Goal: Entertainment & Leisure: Consume media (video, audio)

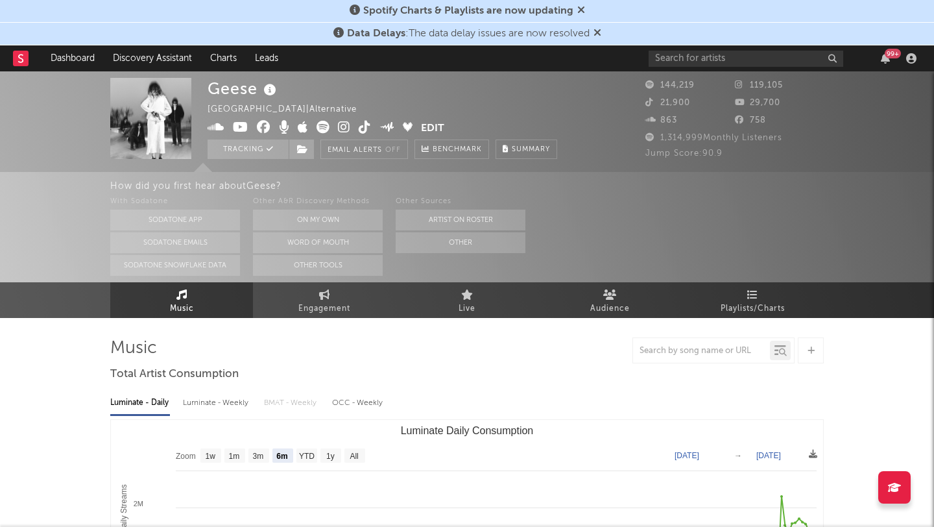
select select "6m"
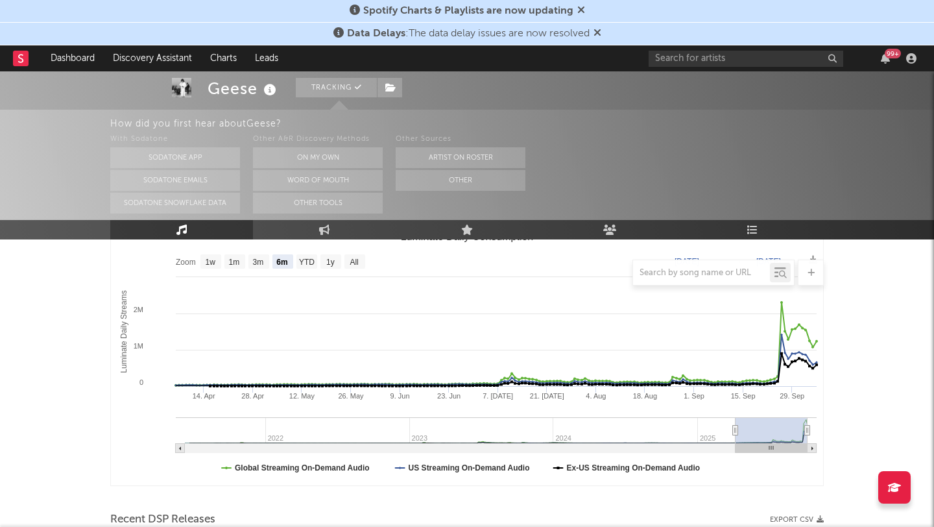
scroll to position [190, 0]
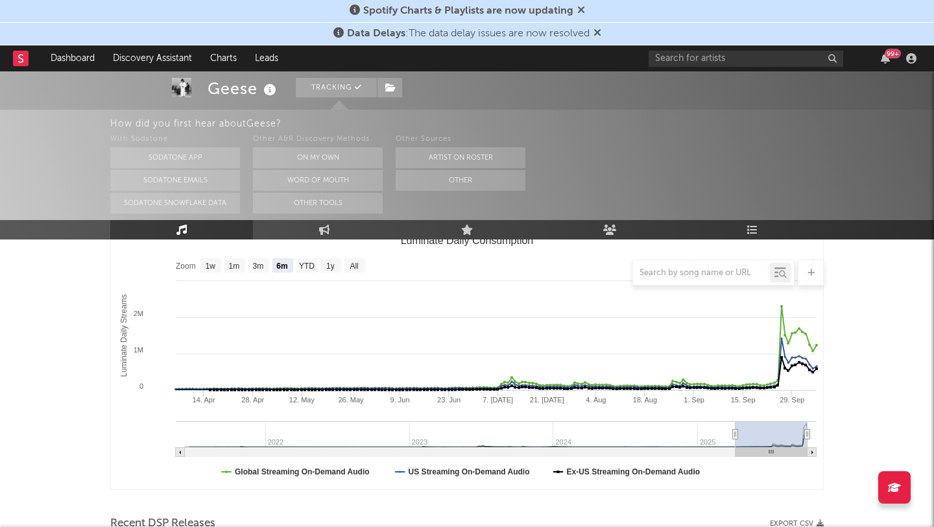
click at [597, 32] on icon at bounding box center [597, 32] width 8 height 10
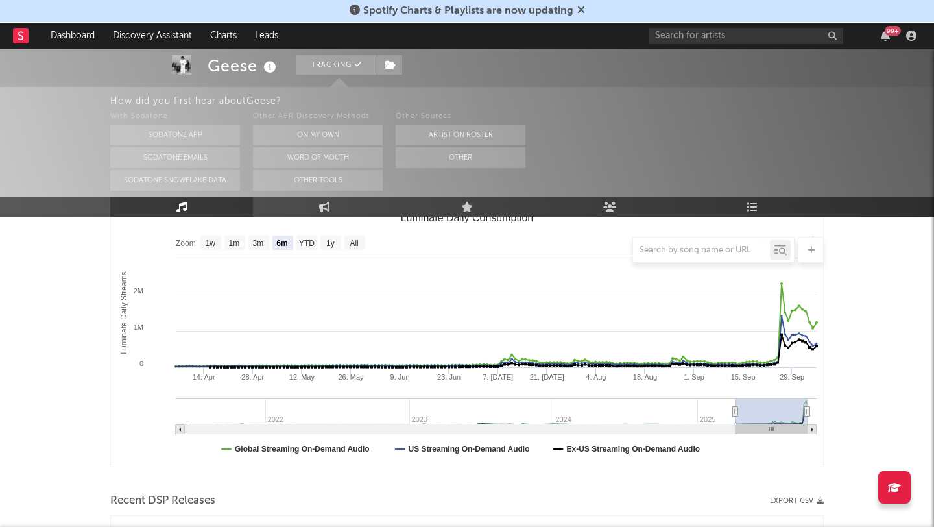
click at [577, 5] on icon at bounding box center [581, 10] width 8 height 10
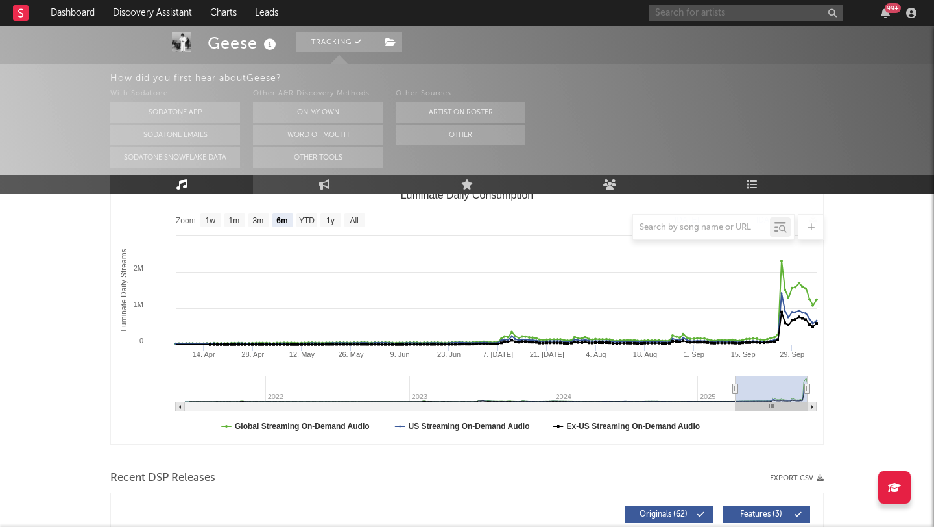
click at [675, 10] on input "text" at bounding box center [745, 13] width 195 height 16
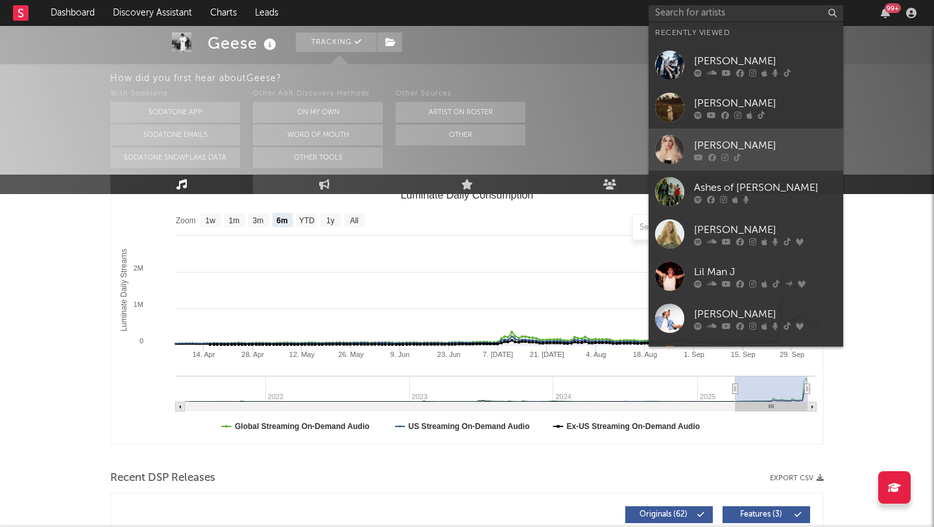
click at [776, 138] on div "[PERSON_NAME]" at bounding box center [765, 145] width 143 height 16
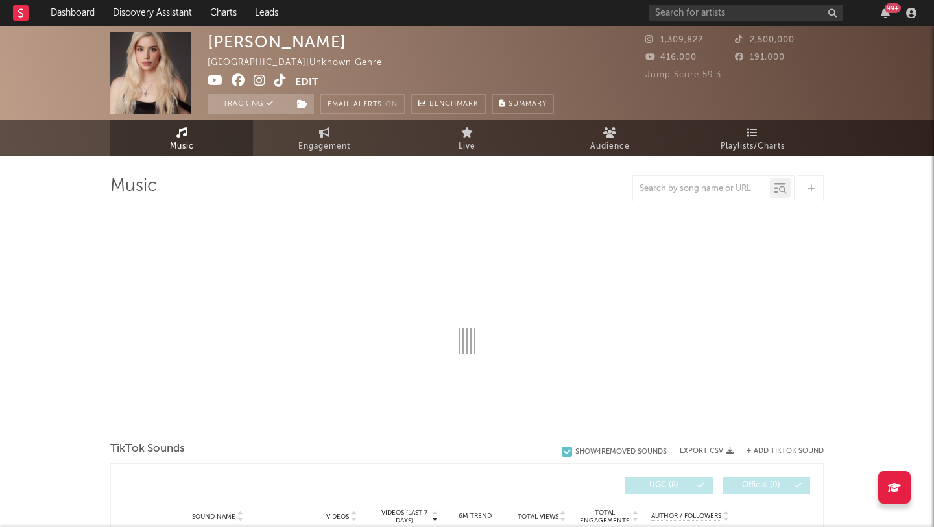
select select "1w"
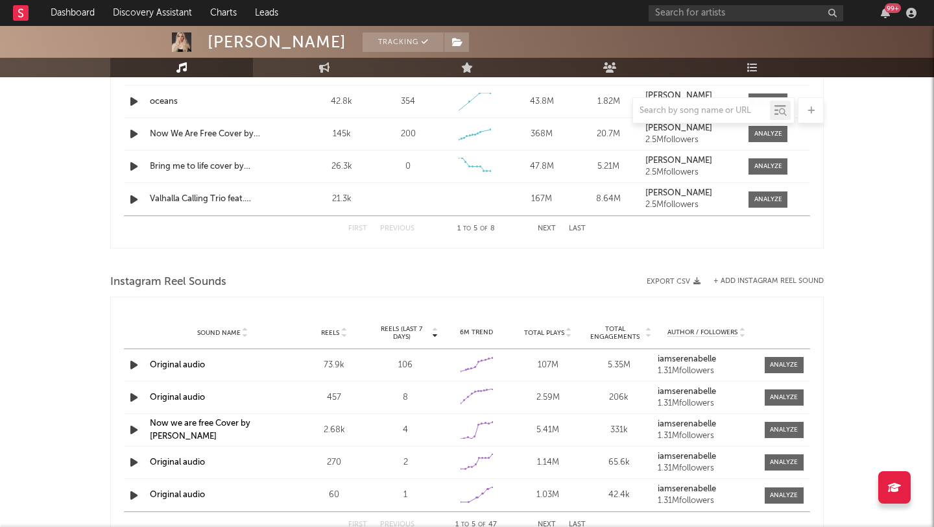
scroll to position [584, 0]
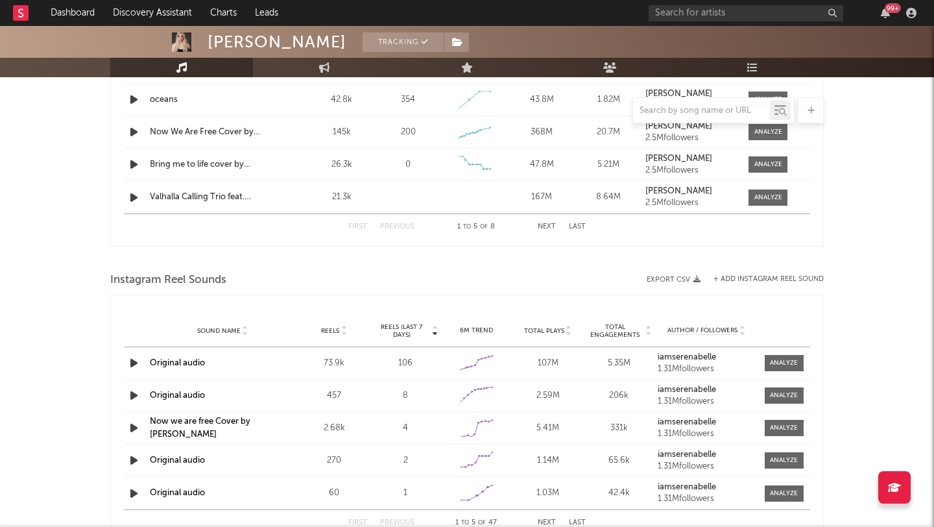
click at [131, 361] on icon "button" at bounding box center [134, 363] width 14 height 16
click at [72, 232] on div "[PERSON_NAME] Tracking [GEOGRAPHIC_DATA] | Unknown Genre Edit Tracking Email Al…" at bounding box center [467, 210] width 934 height 1536
click at [888, 216] on div "[PERSON_NAME] Tracking [GEOGRAPHIC_DATA] | Unknown Genre Edit Tracking Email Al…" at bounding box center [467, 210] width 934 height 1536
click at [131, 98] on div at bounding box center [466, 110] width 713 height 26
click at [135, 101] on div at bounding box center [466, 110] width 713 height 26
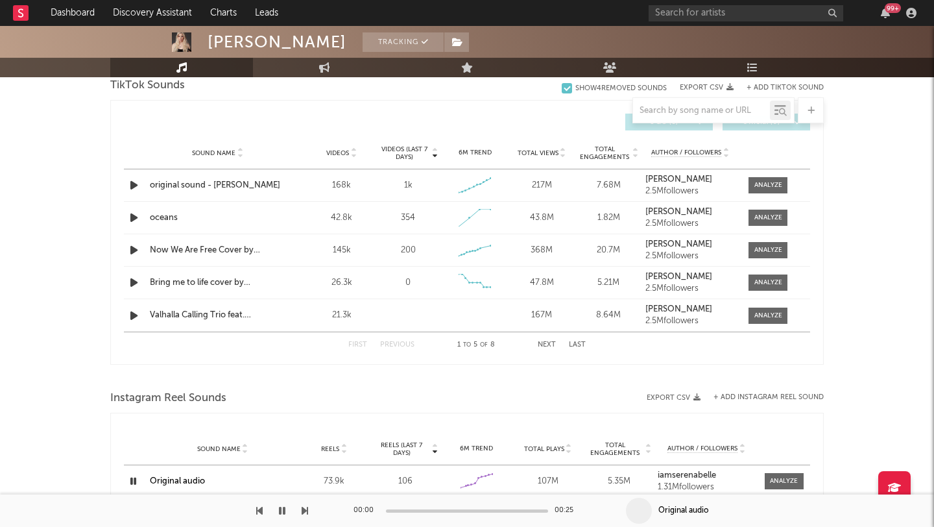
scroll to position [462, 0]
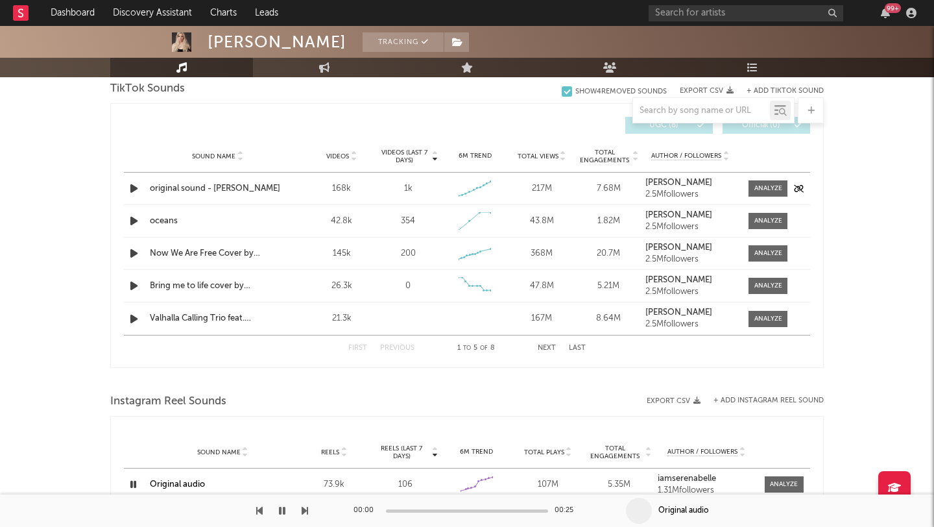
click at [132, 186] on icon "button" at bounding box center [134, 188] width 14 height 16
click at [132, 222] on icon "button" at bounding box center [134, 221] width 14 height 16
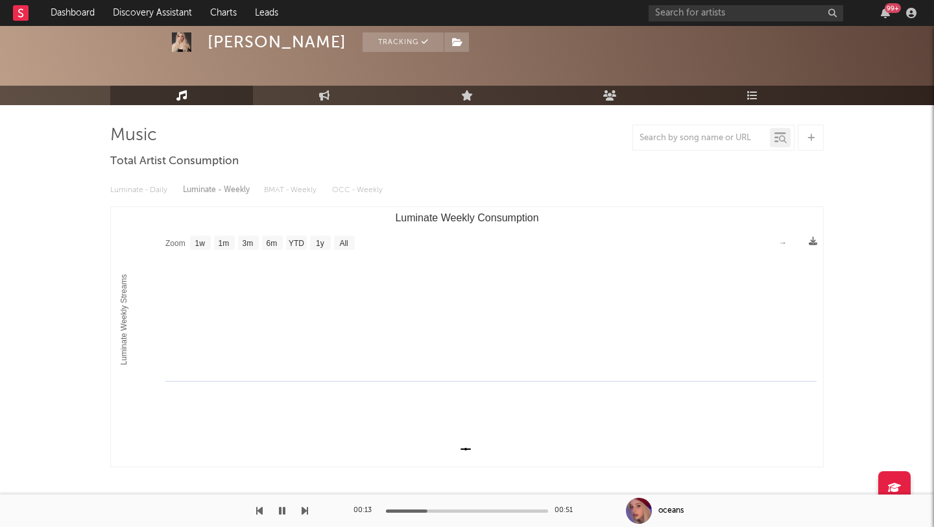
scroll to position [0, 0]
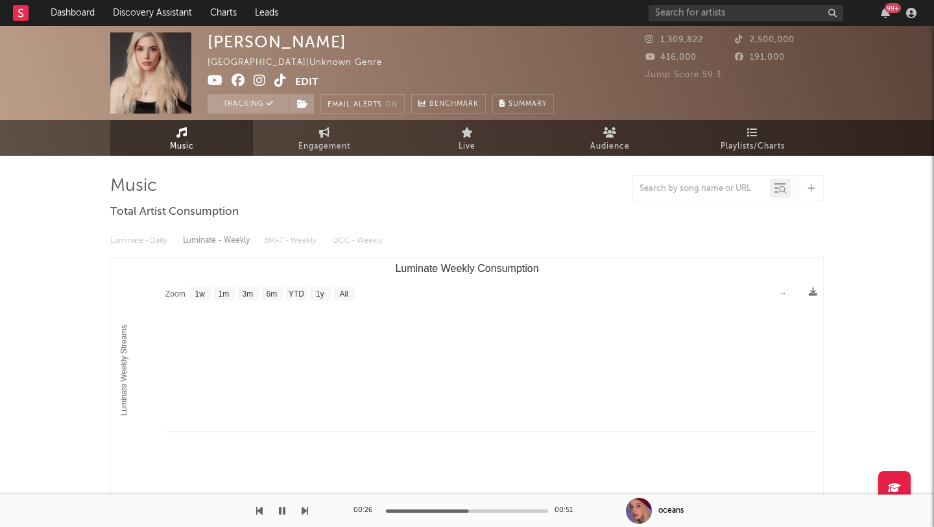
click at [281, 508] on icon "button" at bounding box center [282, 510] width 6 height 10
